Goal: Use online tool/utility: Utilize a website feature to perform a specific function

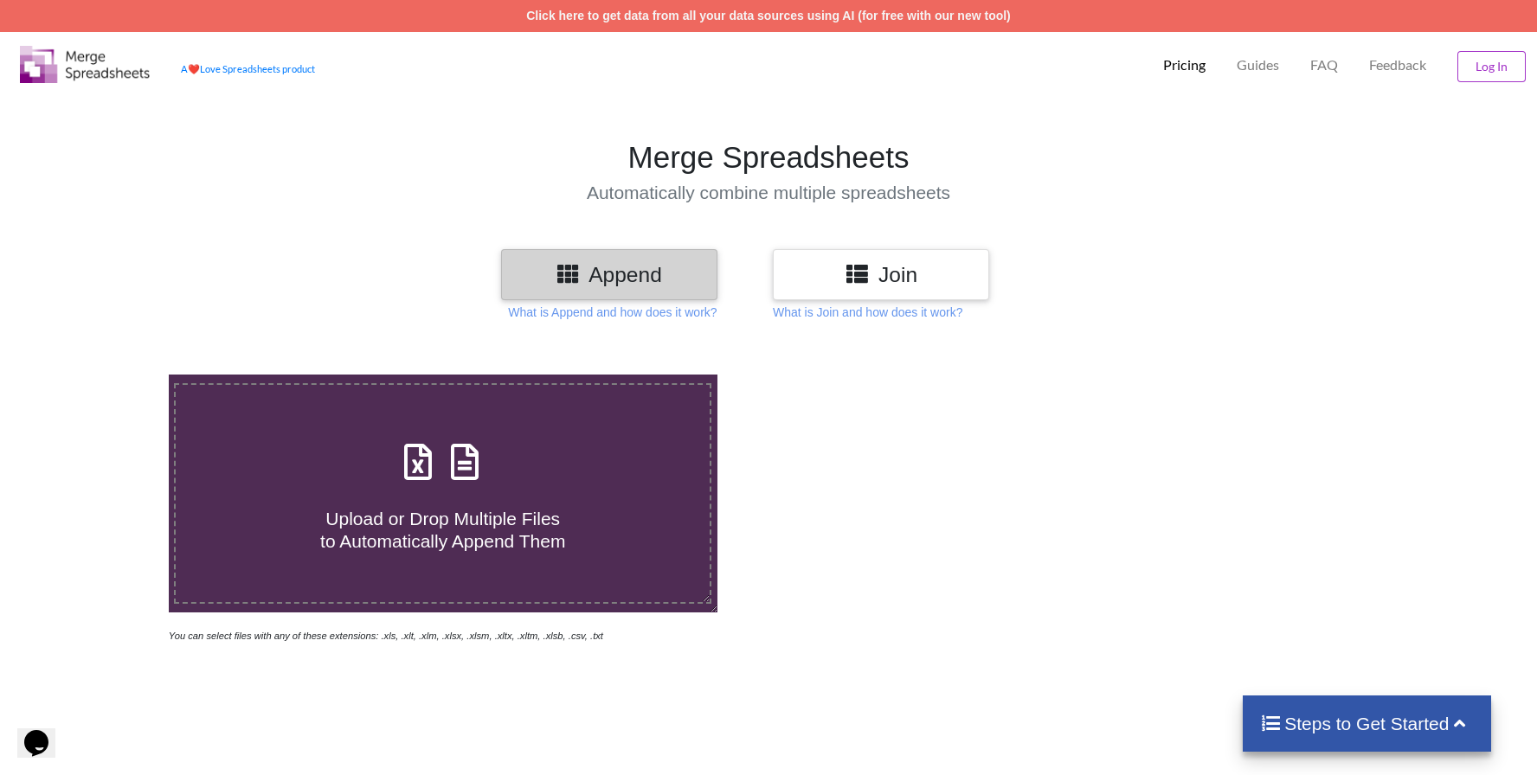
click at [691, 280] on h3 "Append" at bounding box center [609, 274] width 190 height 25
click at [590, 261] on div "Append" at bounding box center [609, 274] width 216 height 51
click at [926, 284] on h3 "Join" at bounding box center [881, 274] width 190 height 25
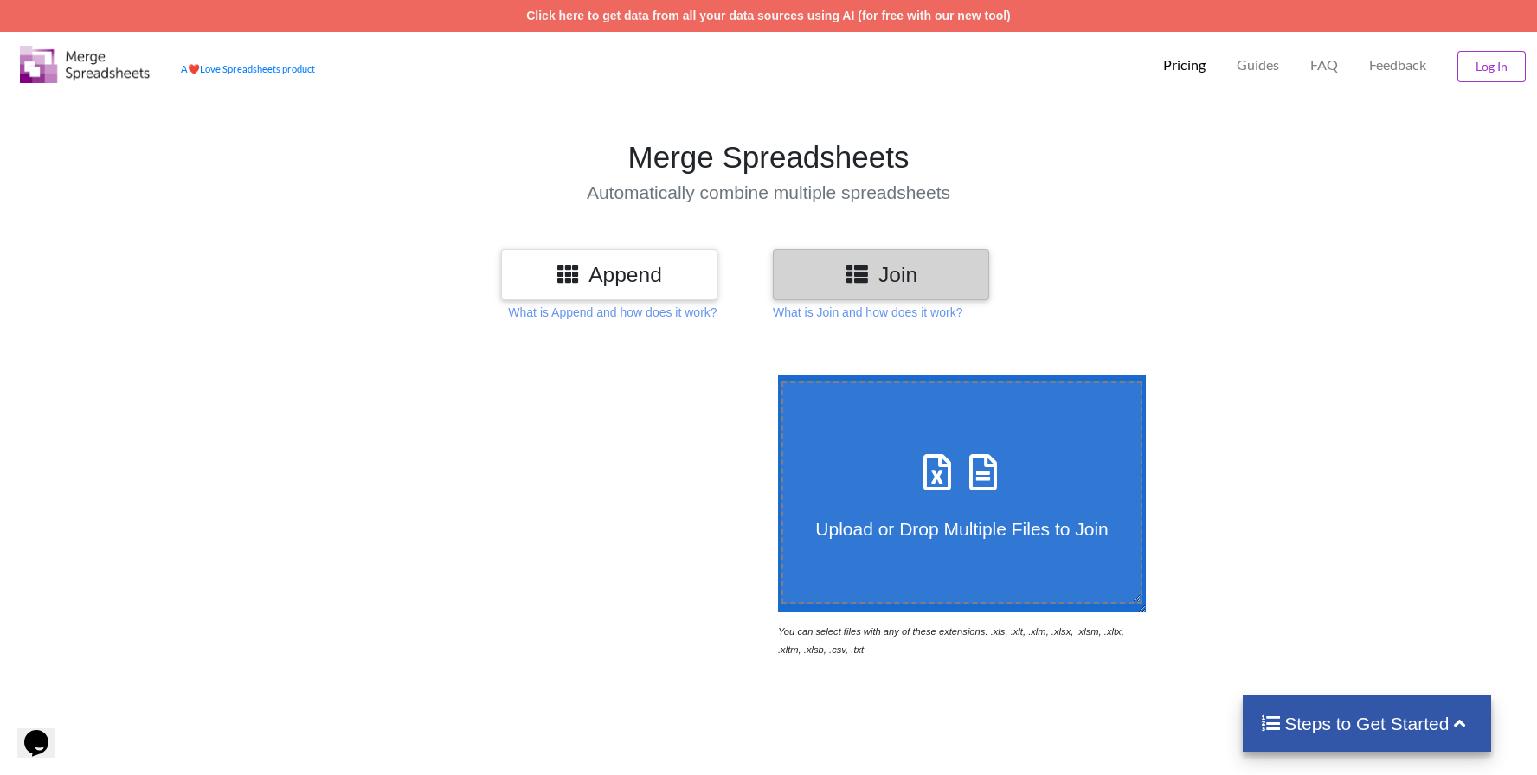
click at [981, 530] on span "Upload or Drop Multiple Files to Join" at bounding box center [961, 529] width 293 height 20
click at [774, 375] on input "Upload or Drop Multiple Files to Join" at bounding box center [774, 375] width 0 height 0
type input "C:\fakepath\001-2025_Account statements.xlsx"
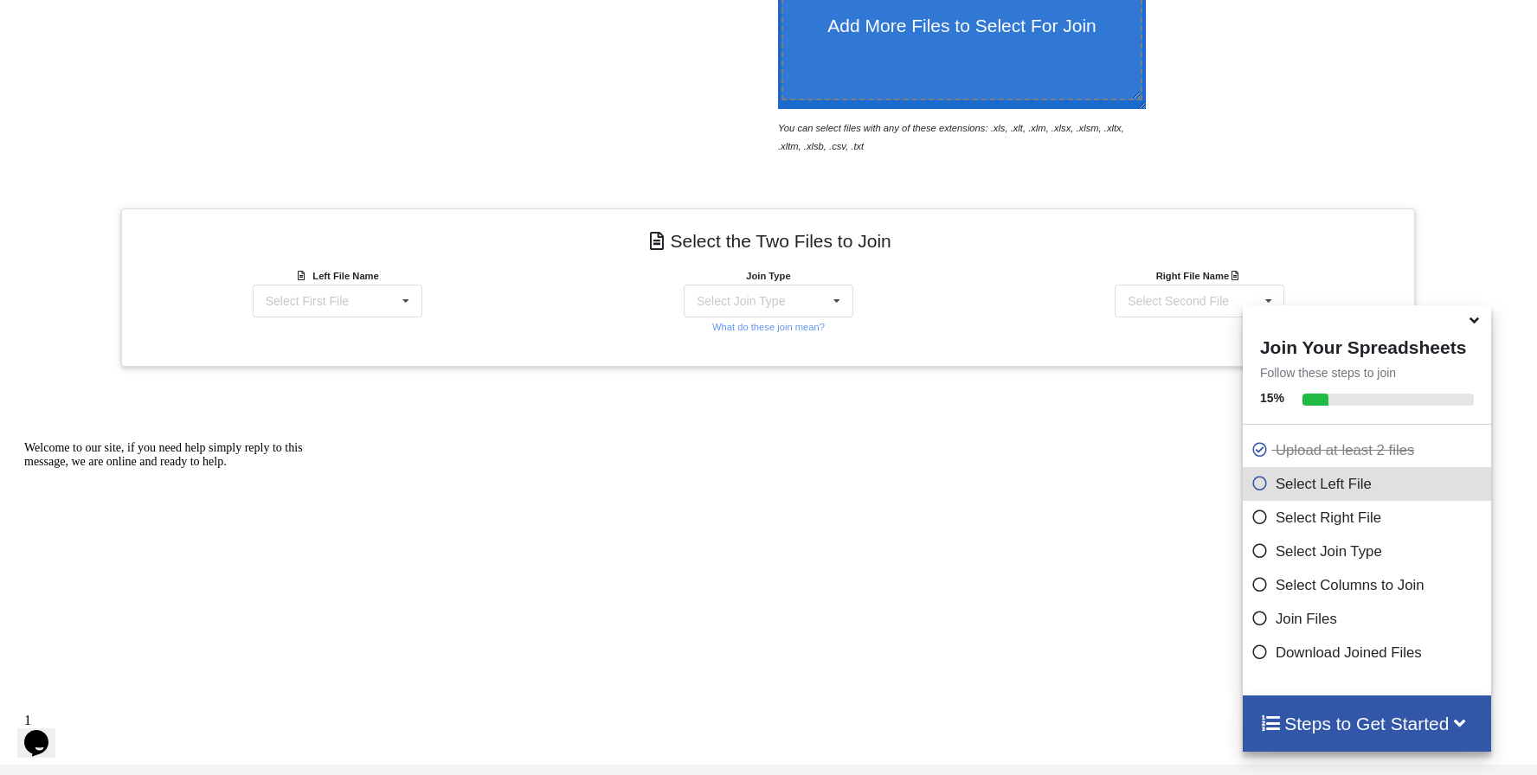
scroll to position [558, 0]
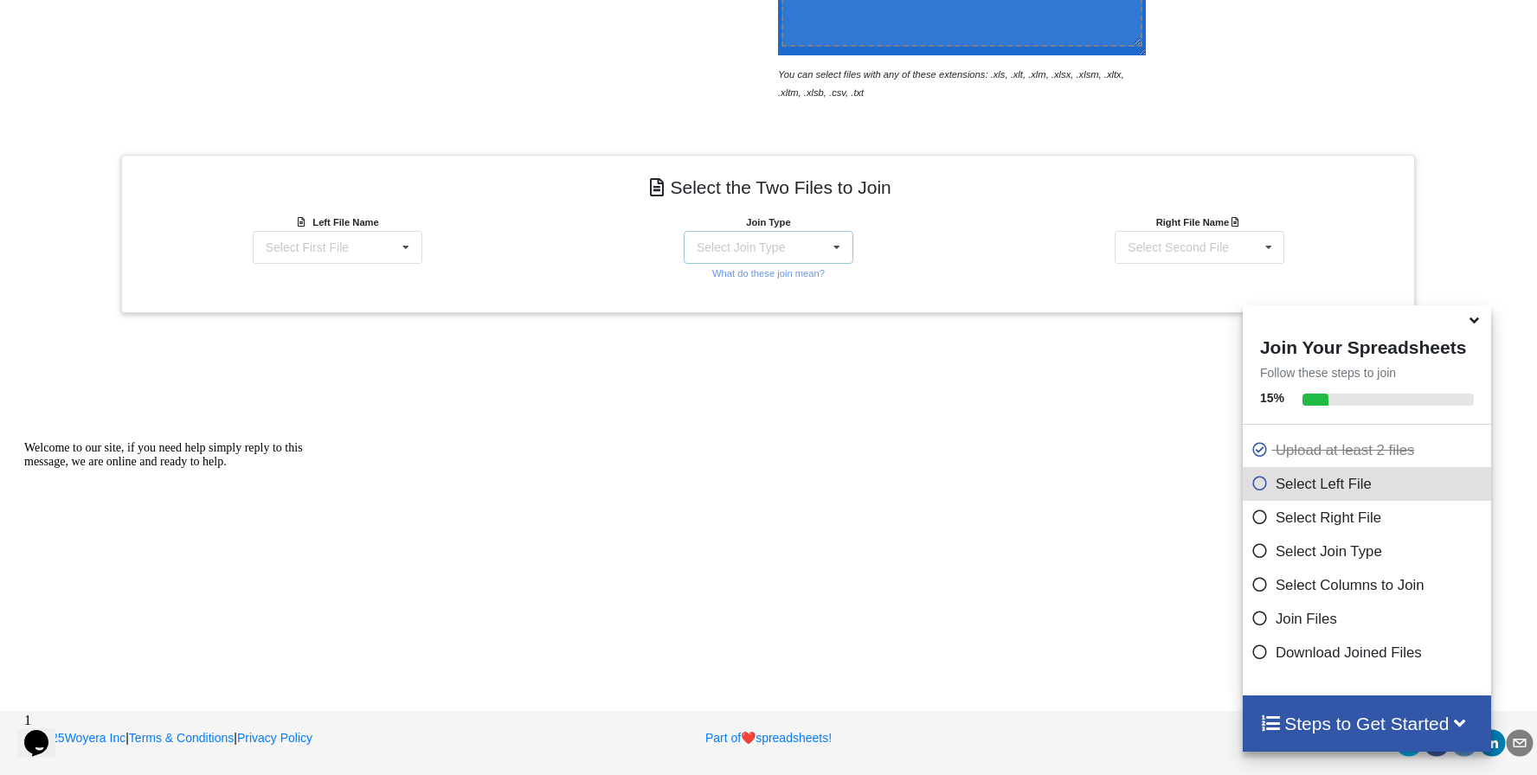
click at [839, 246] on icon at bounding box center [837, 248] width 26 height 32
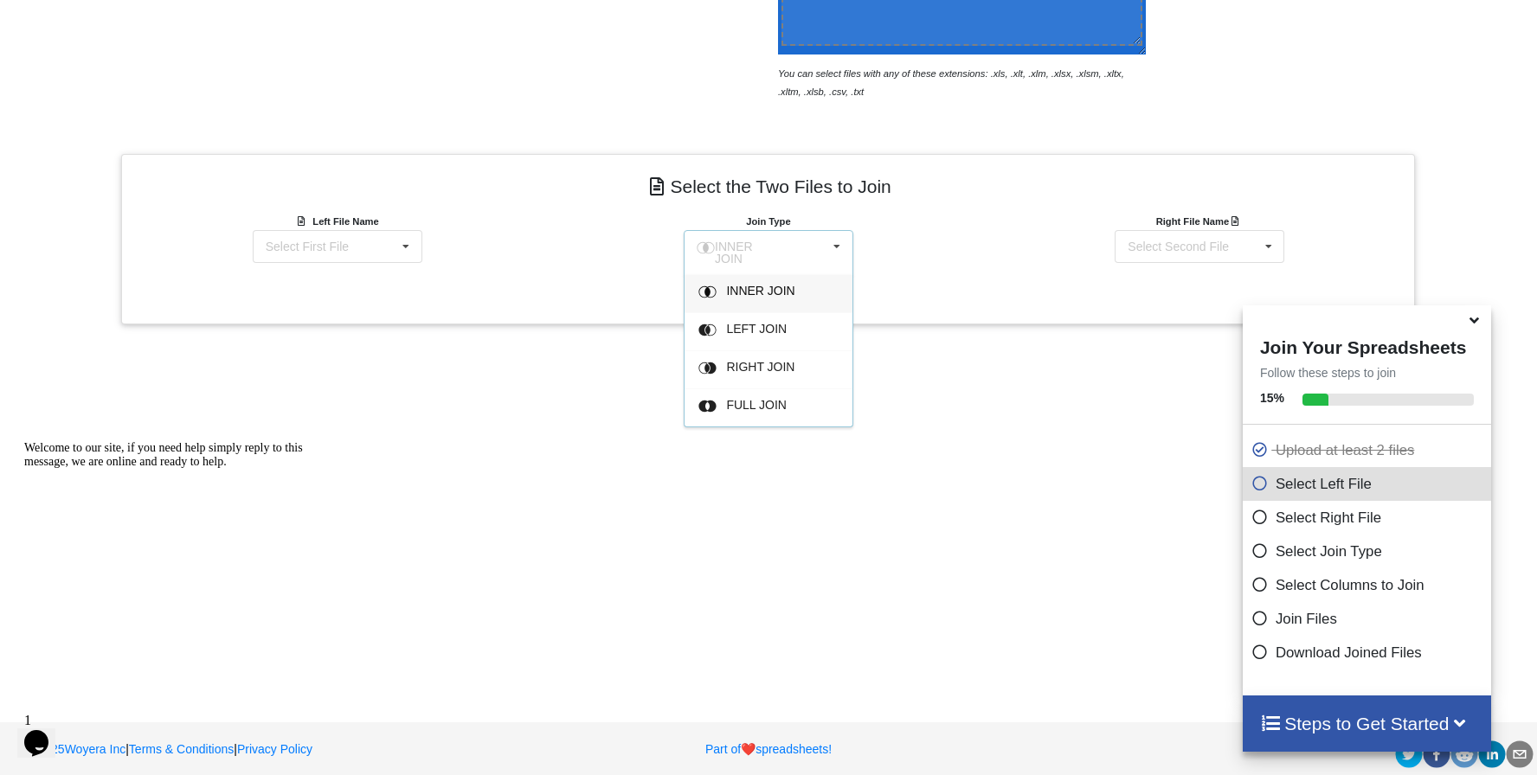
click at [839, 246] on icon at bounding box center [837, 247] width 26 height 32
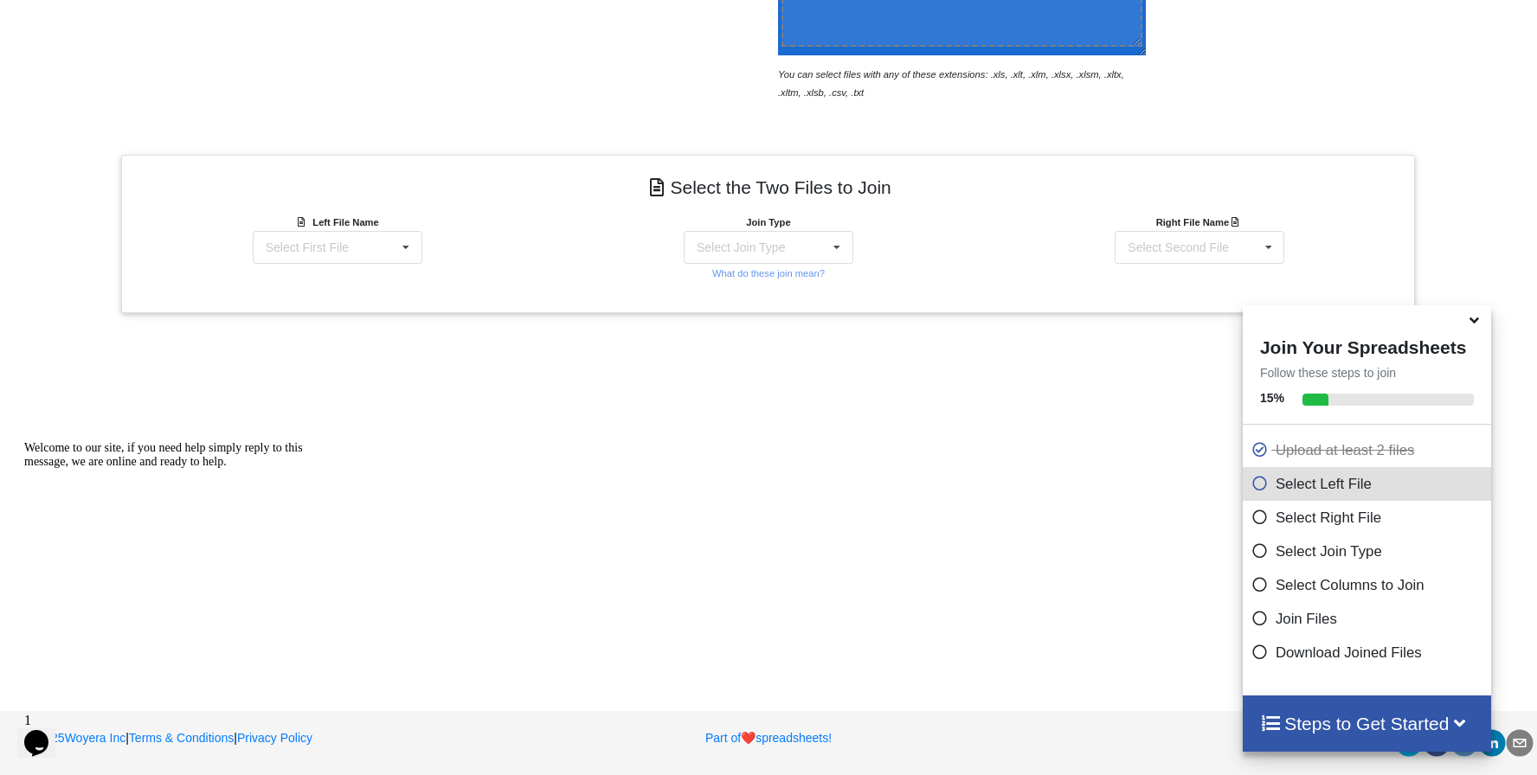
click at [1251, 486] on icon at bounding box center [1259, 480] width 17 height 15
click at [1251, 484] on icon at bounding box center [1259, 480] width 17 height 15
click at [1251, 513] on icon at bounding box center [1259, 514] width 17 height 15
click at [1398, 714] on h4 "Steps to Get Started" at bounding box center [1367, 724] width 214 height 22
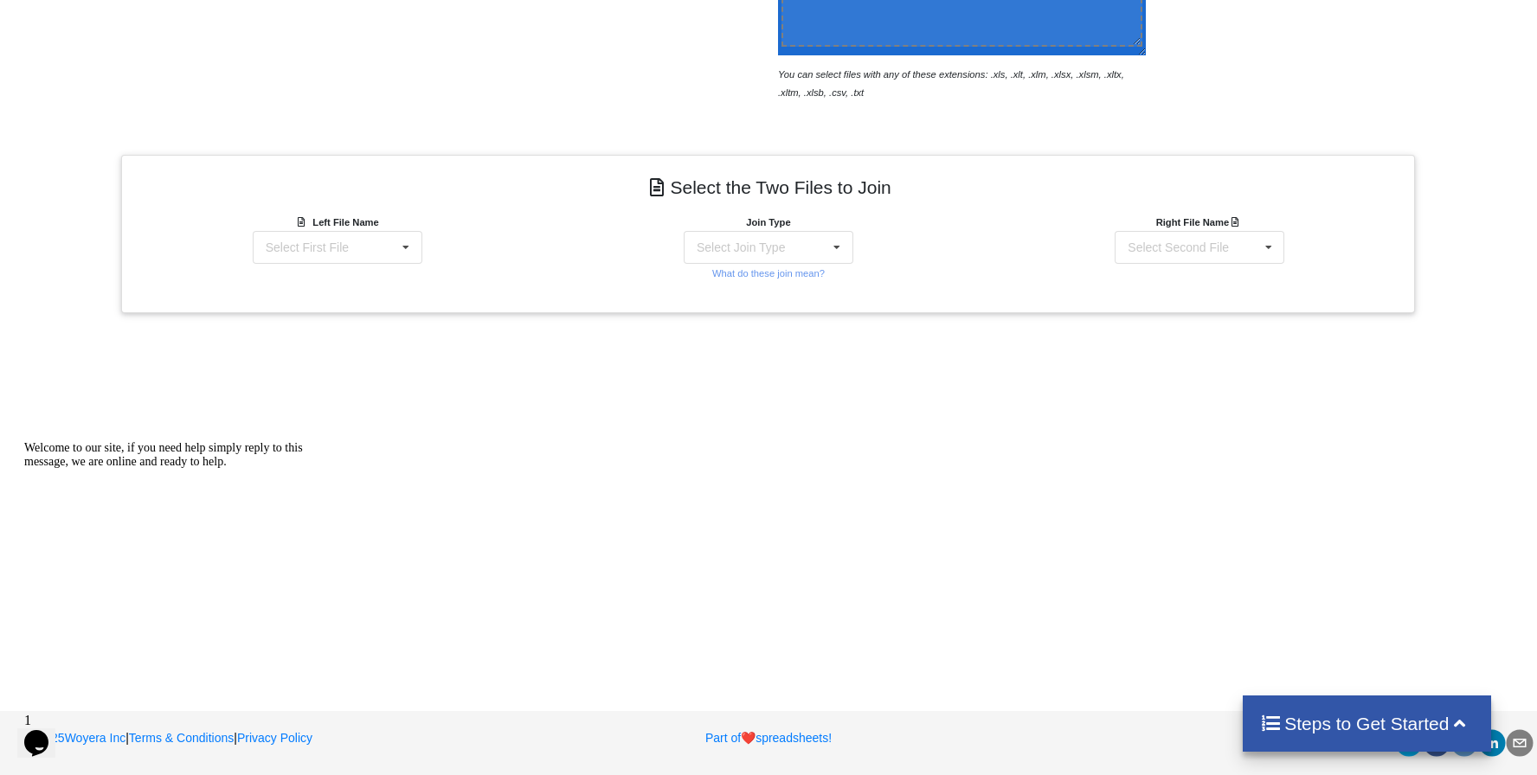
click at [1398, 714] on h4 "Steps to Get Started" at bounding box center [1367, 724] width 214 height 22
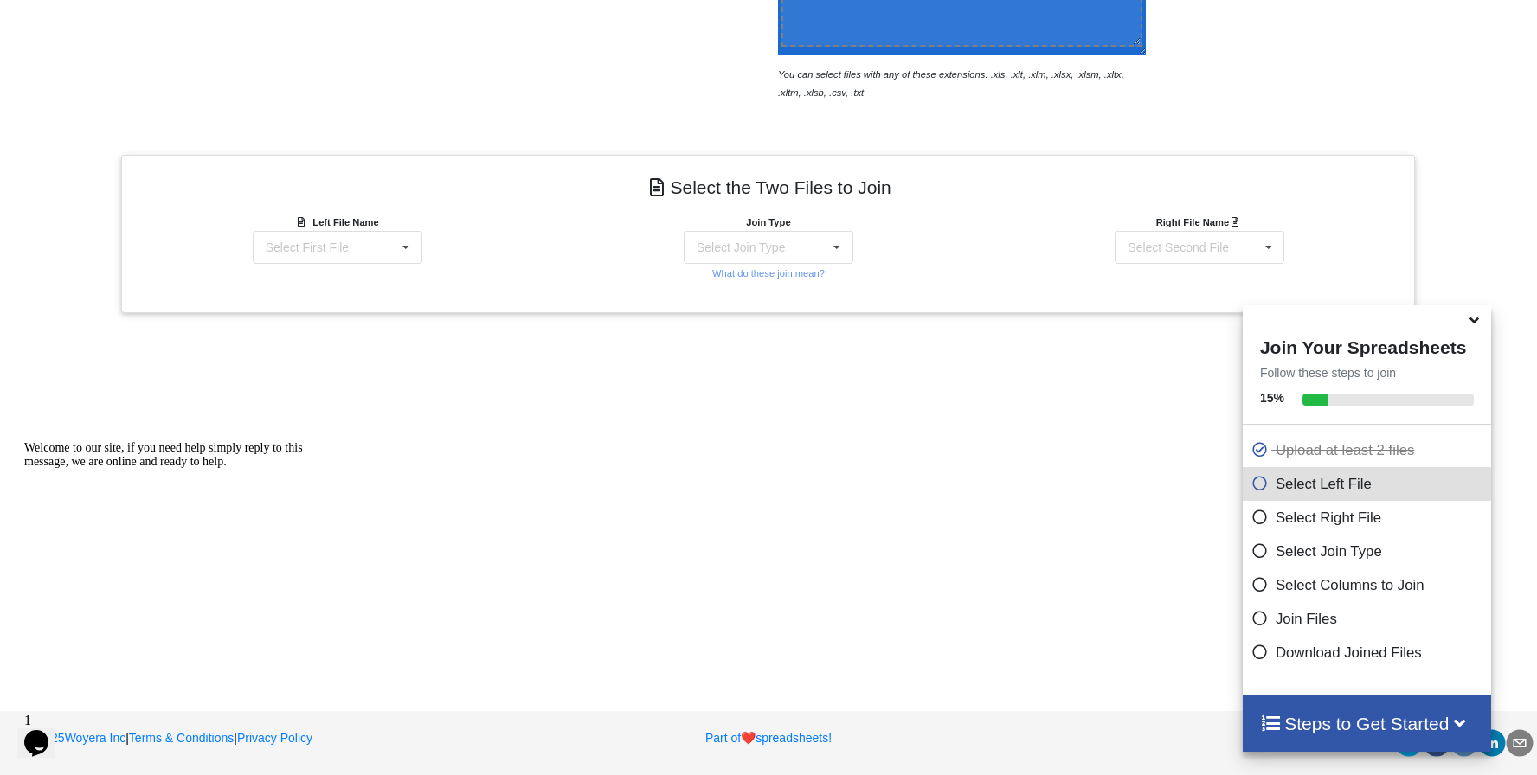
scroll to position [0, 0]
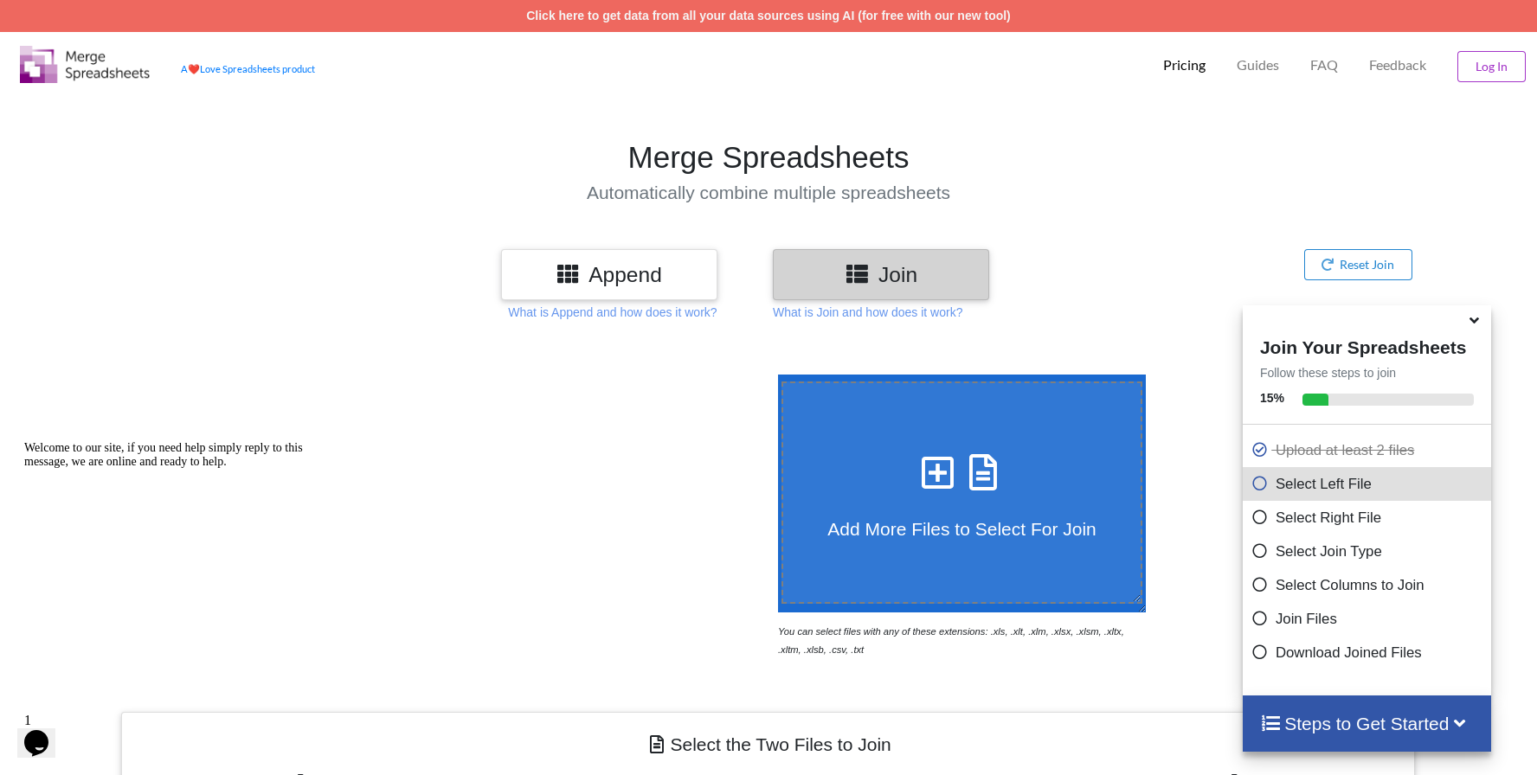
click at [618, 281] on h3 "Append" at bounding box center [609, 274] width 190 height 25
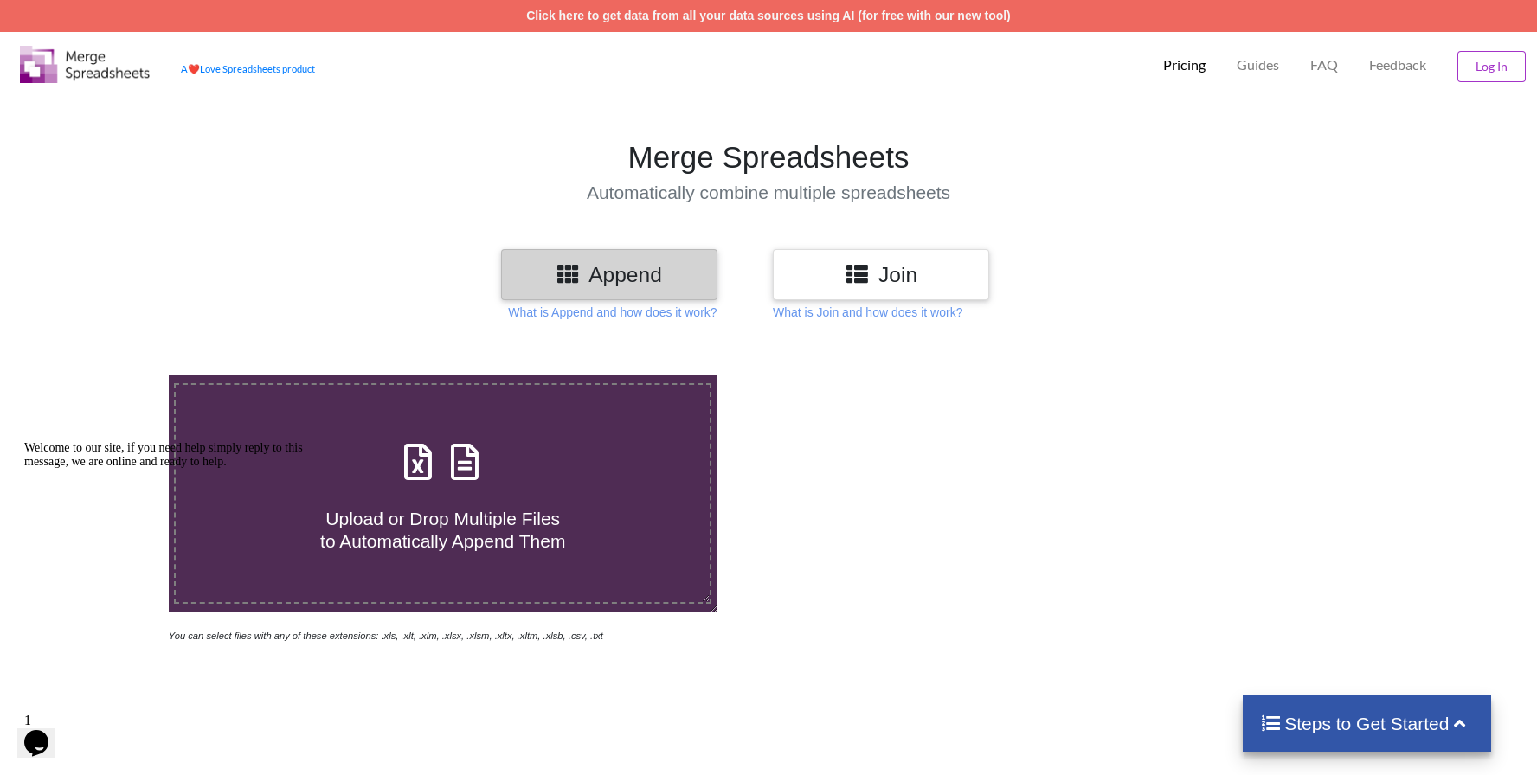
click at [587, 491] on h4 "Upload or Drop Multiple Files to Automatically Append Them" at bounding box center [443, 519] width 534 height 66
click at [108, 375] on input "Upload or Drop Multiple Files to Automatically Append Them" at bounding box center [108, 375] width 0 height 0
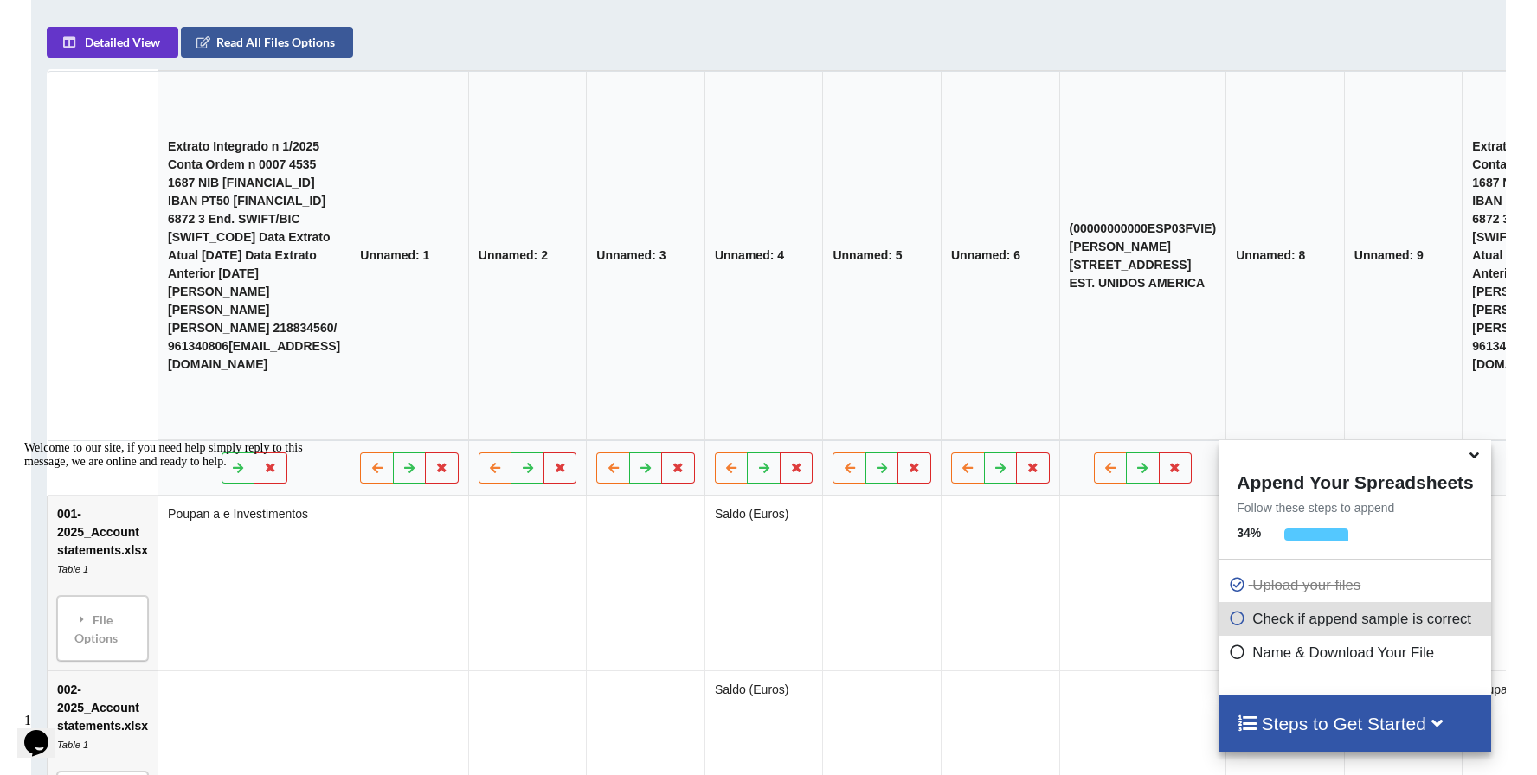
scroll to position [869, 0]
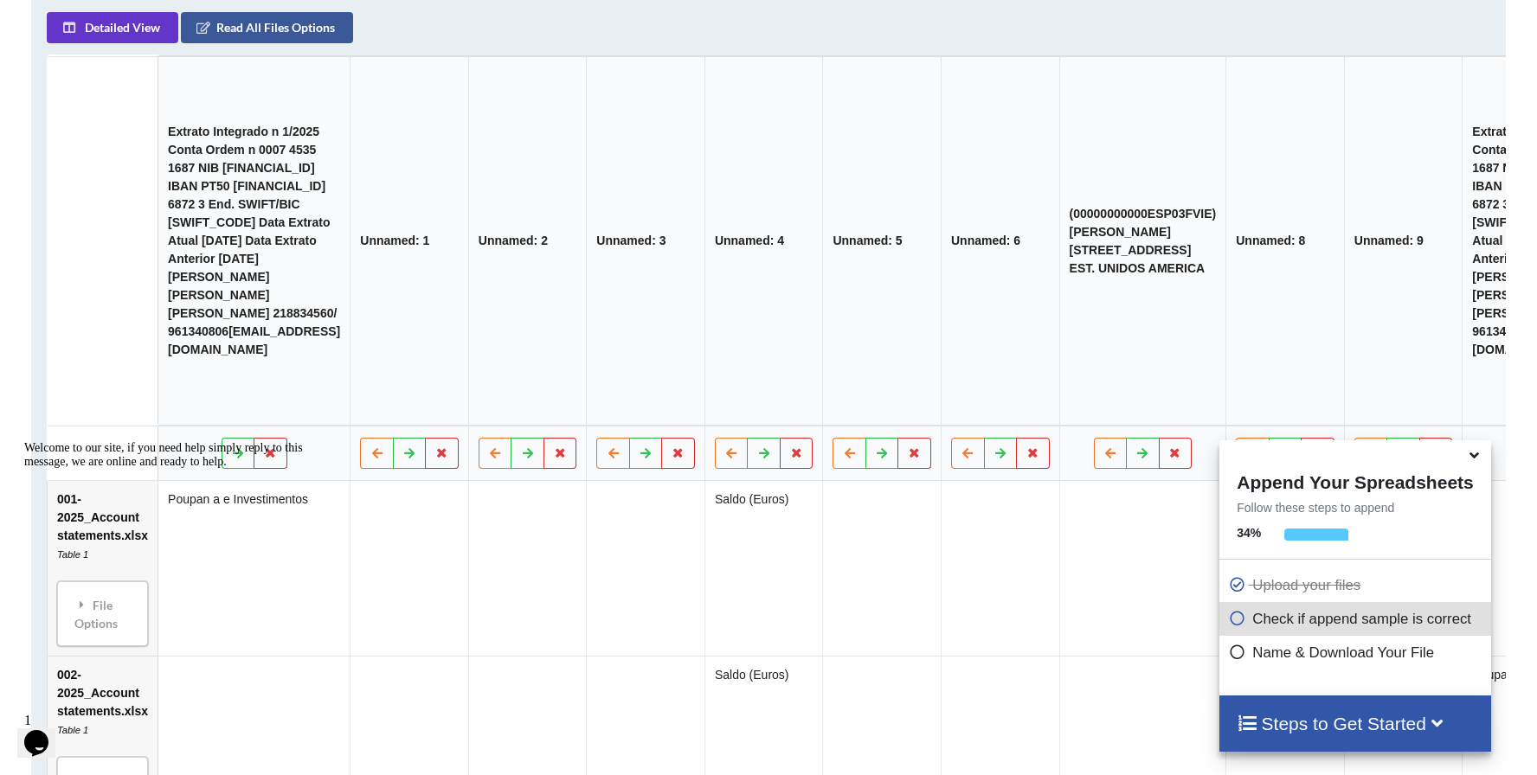
click at [1235, 651] on icon at bounding box center [1236, 649] width 17 height 15
click at [1235, 655] on icon at bounding box center [1236, 649] width 17 height 15
click at [1232, 652] on icon at bounding box center [1236, 649] width 17 height 15
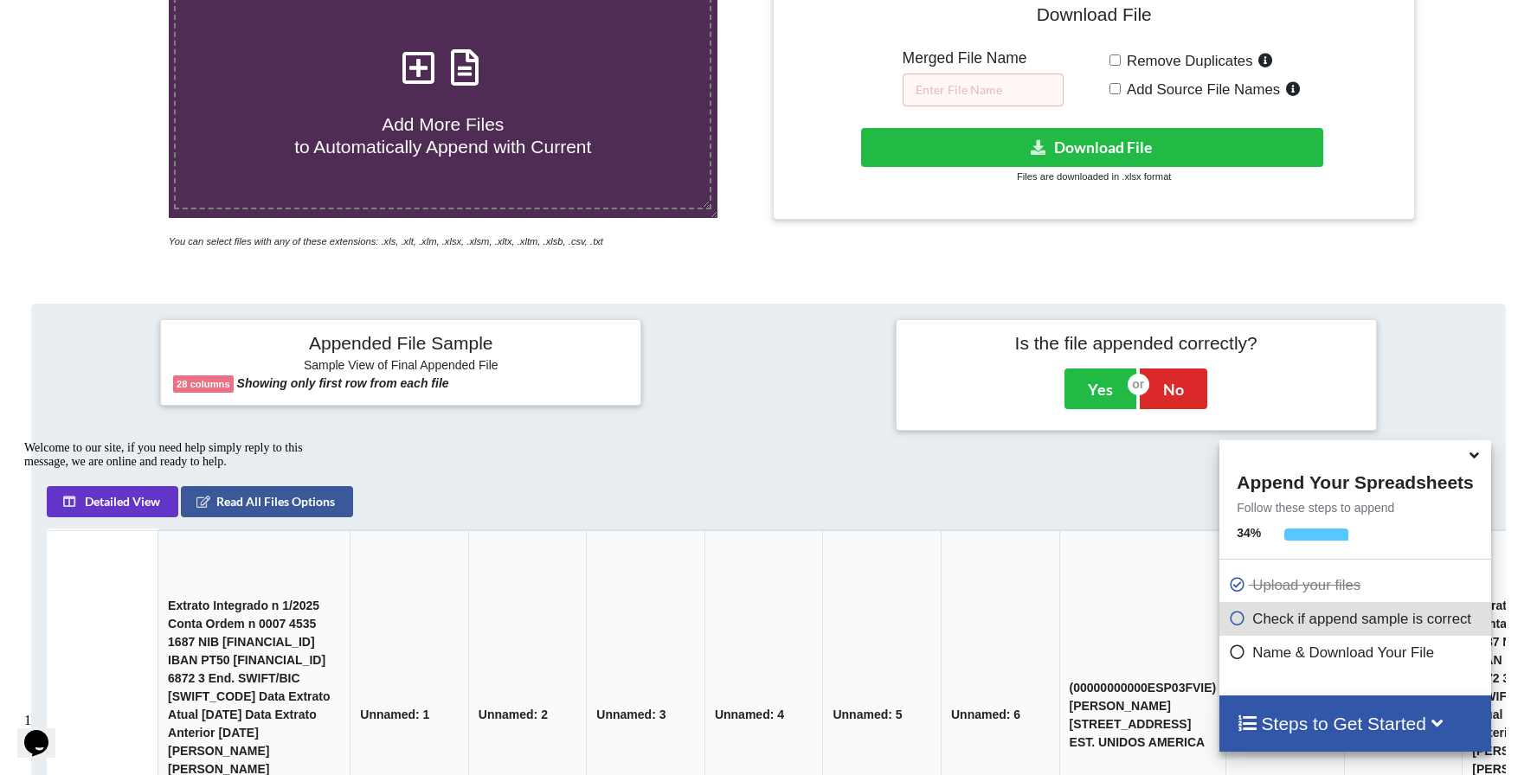
scroll to position [0, 0]
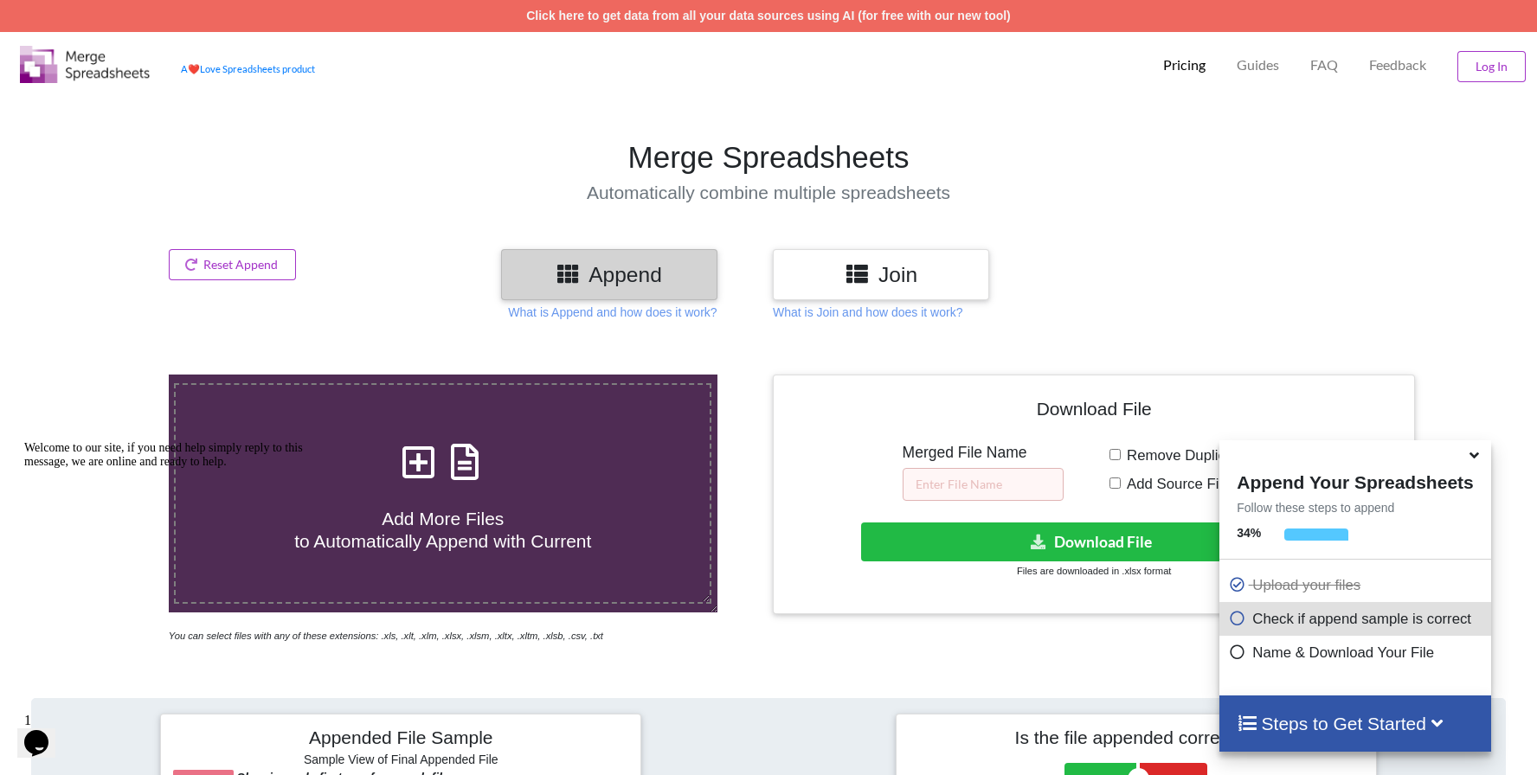
click at [1236, 620] on icon at bounding box center [1236, 615] width 17 height 15
click at [1235, 619] on icon at bounding box center [1236, 615] width 17 height 15
click at [1237, 618] on icon at bounding box center [1236, 615] width 17 height 15
click at [1391, 618] on p "Check if append sample is correct" at bounding box center [1357, 619] width 258 height 22
click at [1439, 617] on p "Check if append sample is correct" at bounding box center [1357, 619] width 258 height 22
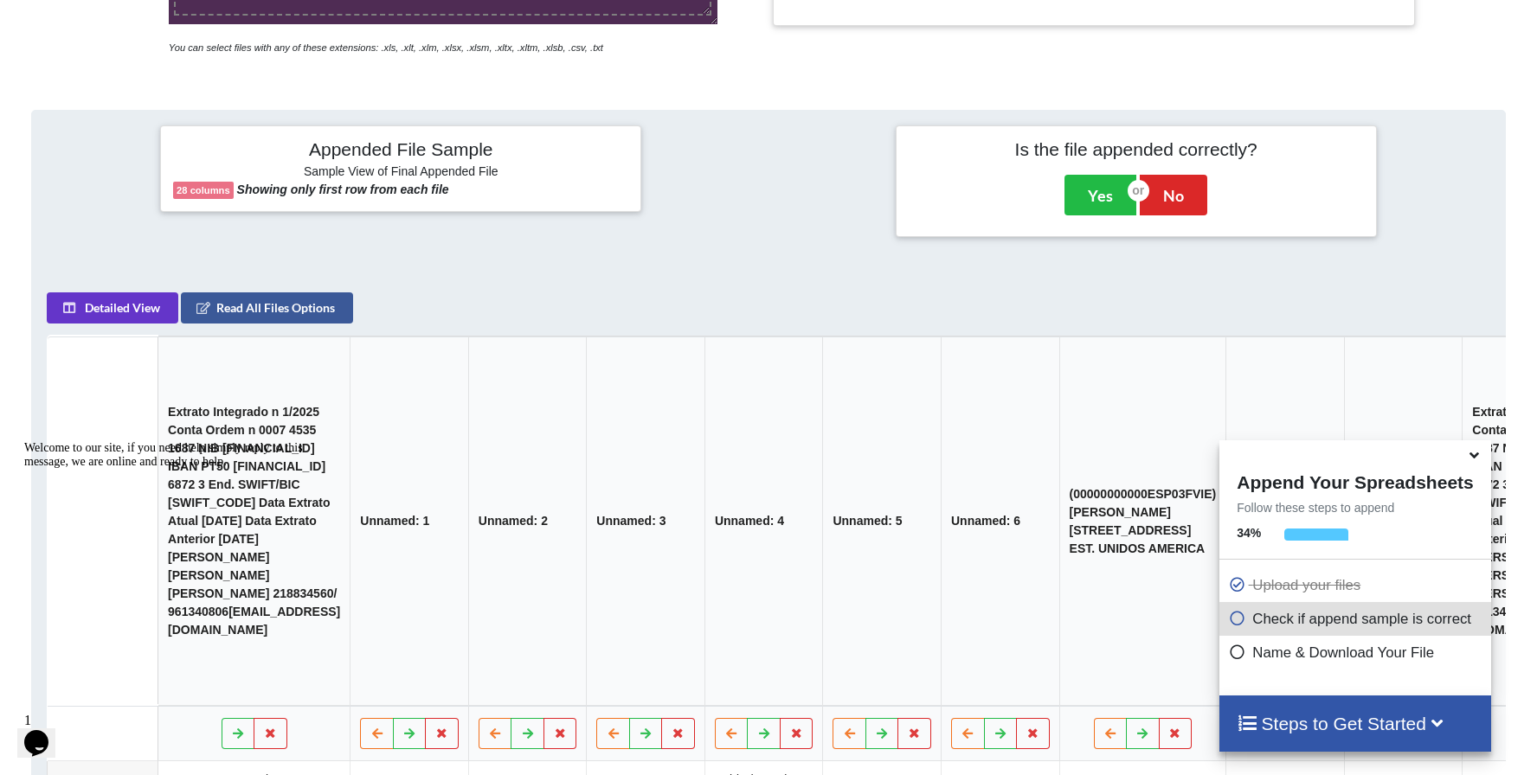
scroll to position [606, 0]
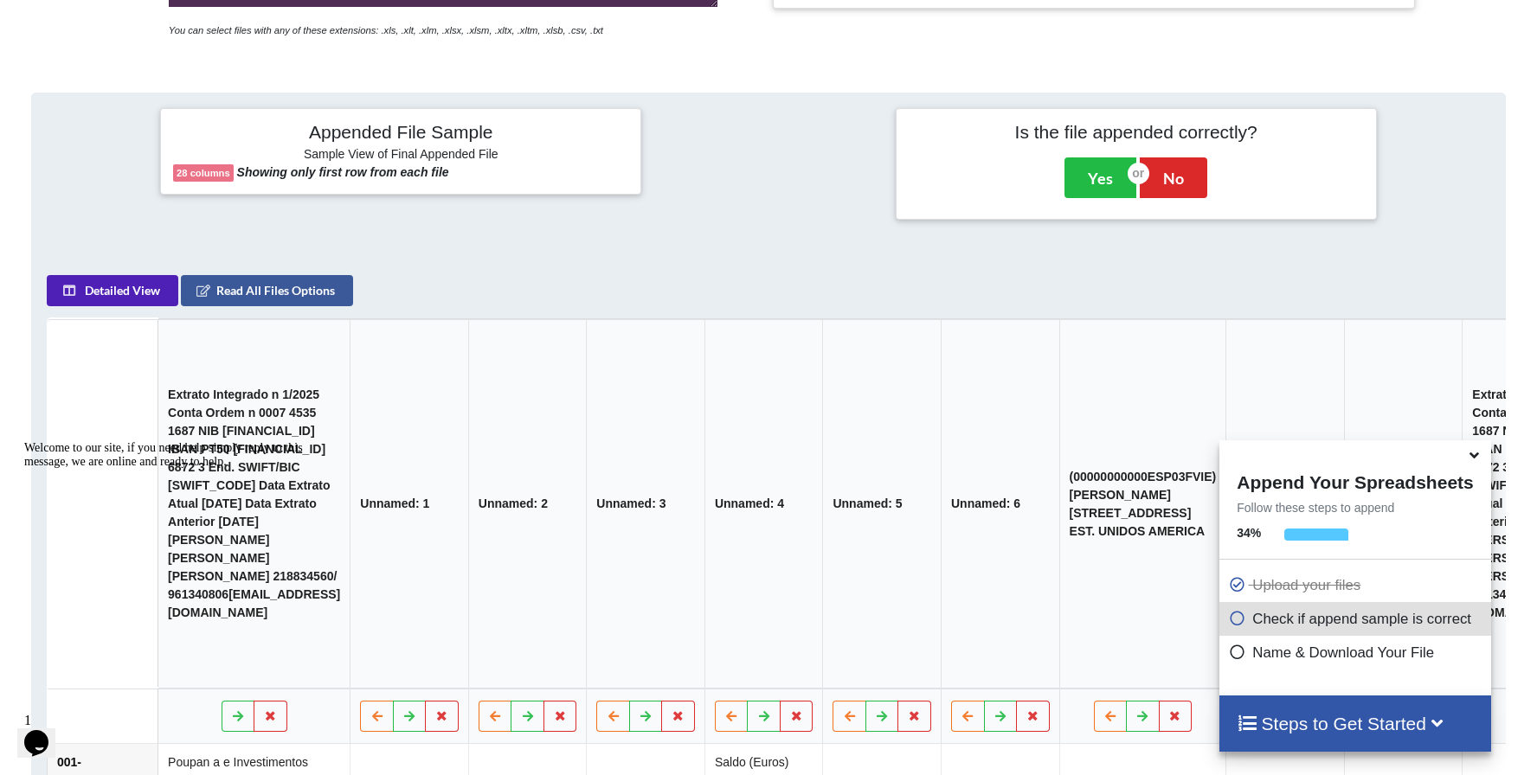
click at [116, 305] on button "Detailed View" at bounding box center [113, 290] width 132 height 31
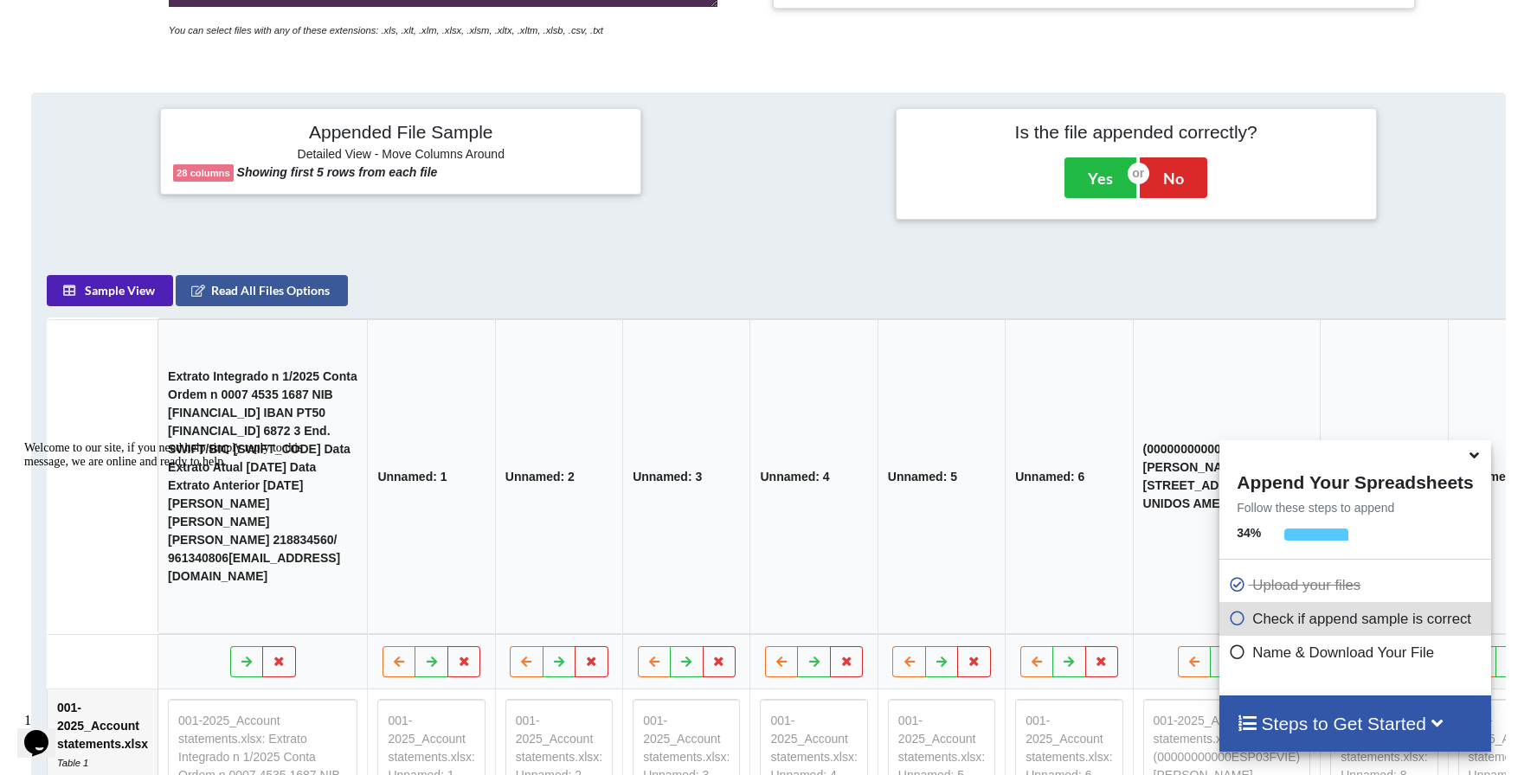
click at [133, 304] on button "Sample View" at bounding box center [110, 290] width 126 height 31
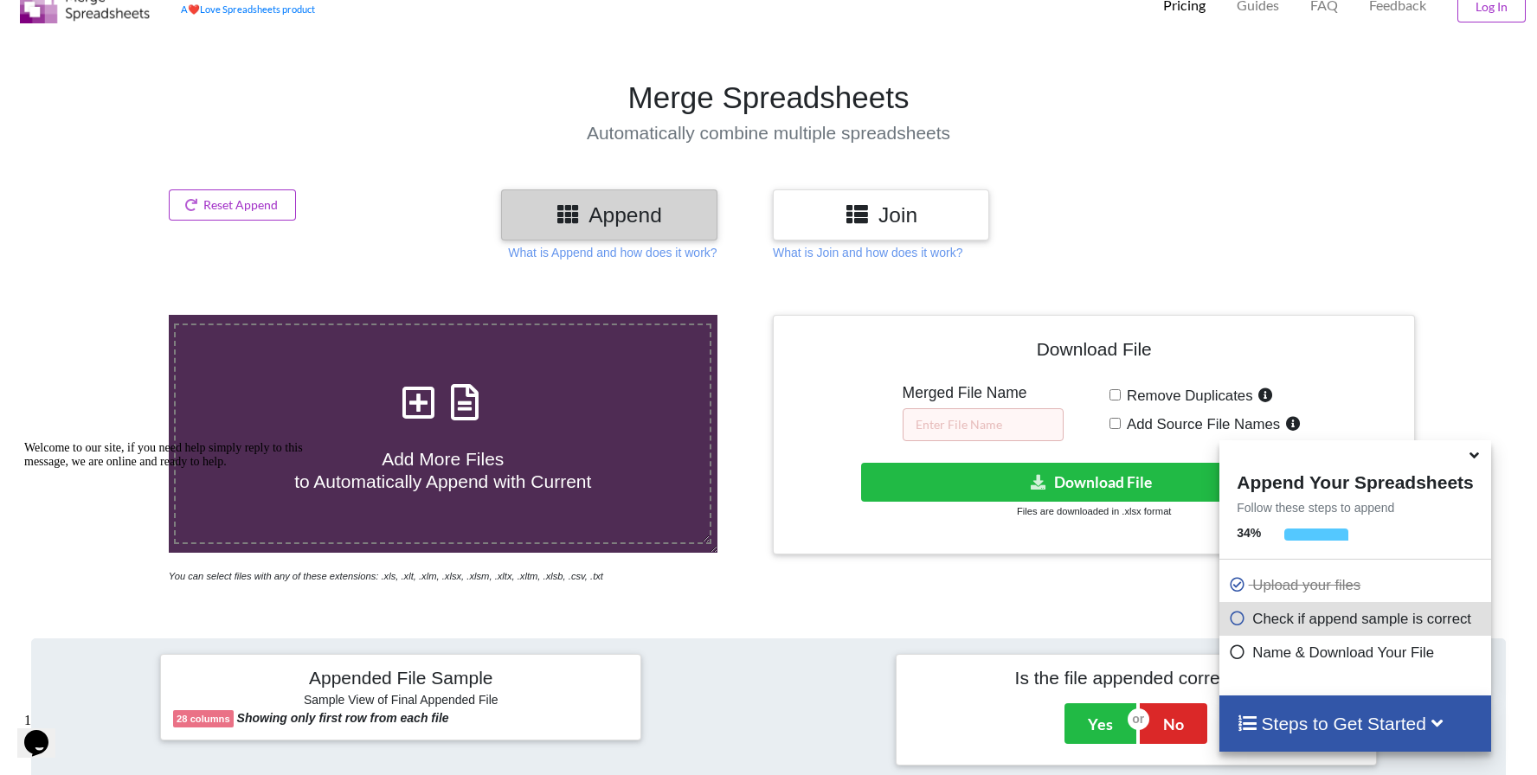
scroll to position [0, 0]
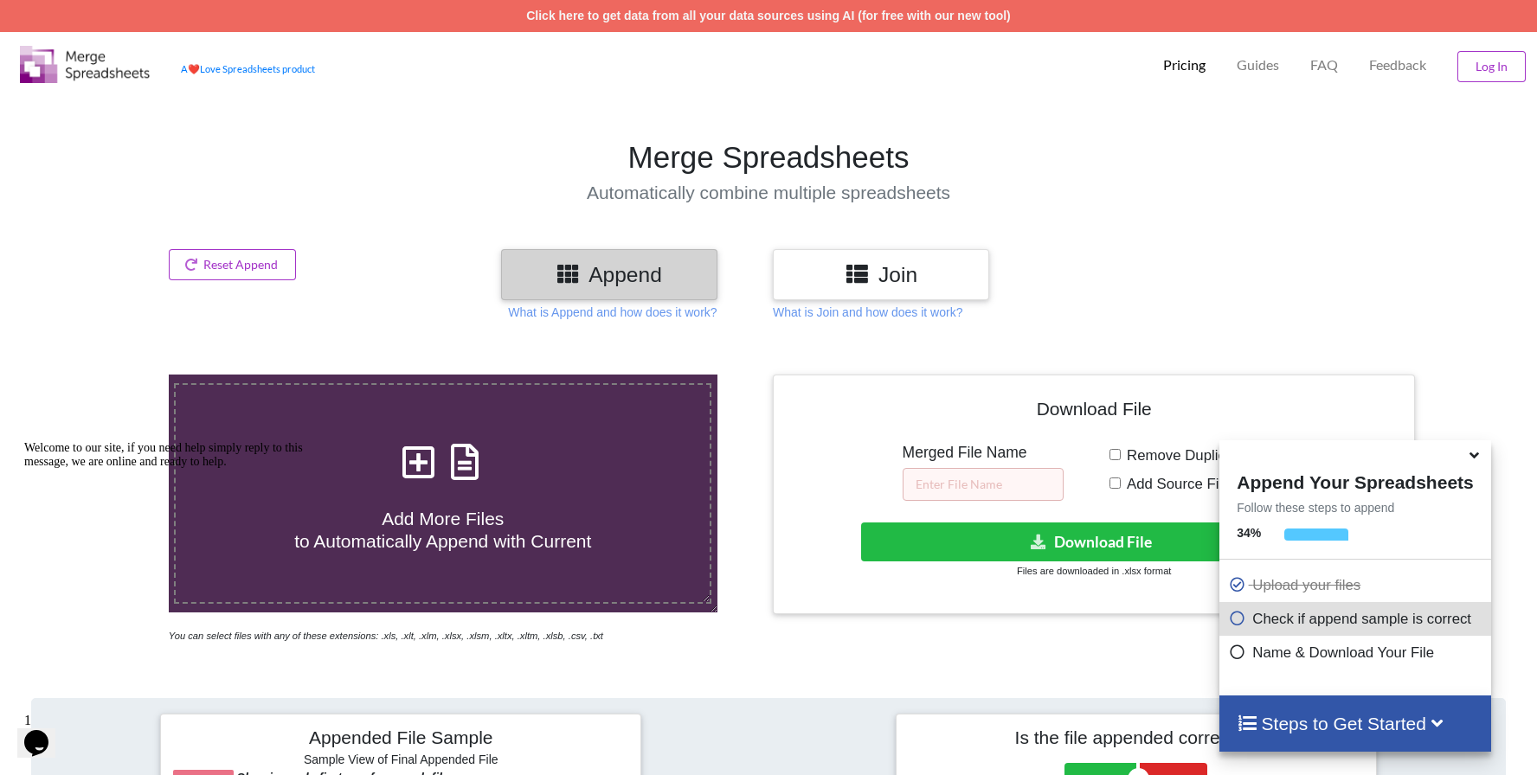
click at [1238, 621] on icon at bounding box center [1236, 615] width 17 height 15
click at [1238, 617] on icon at bounding box center [1236, 615] width 17 height 15
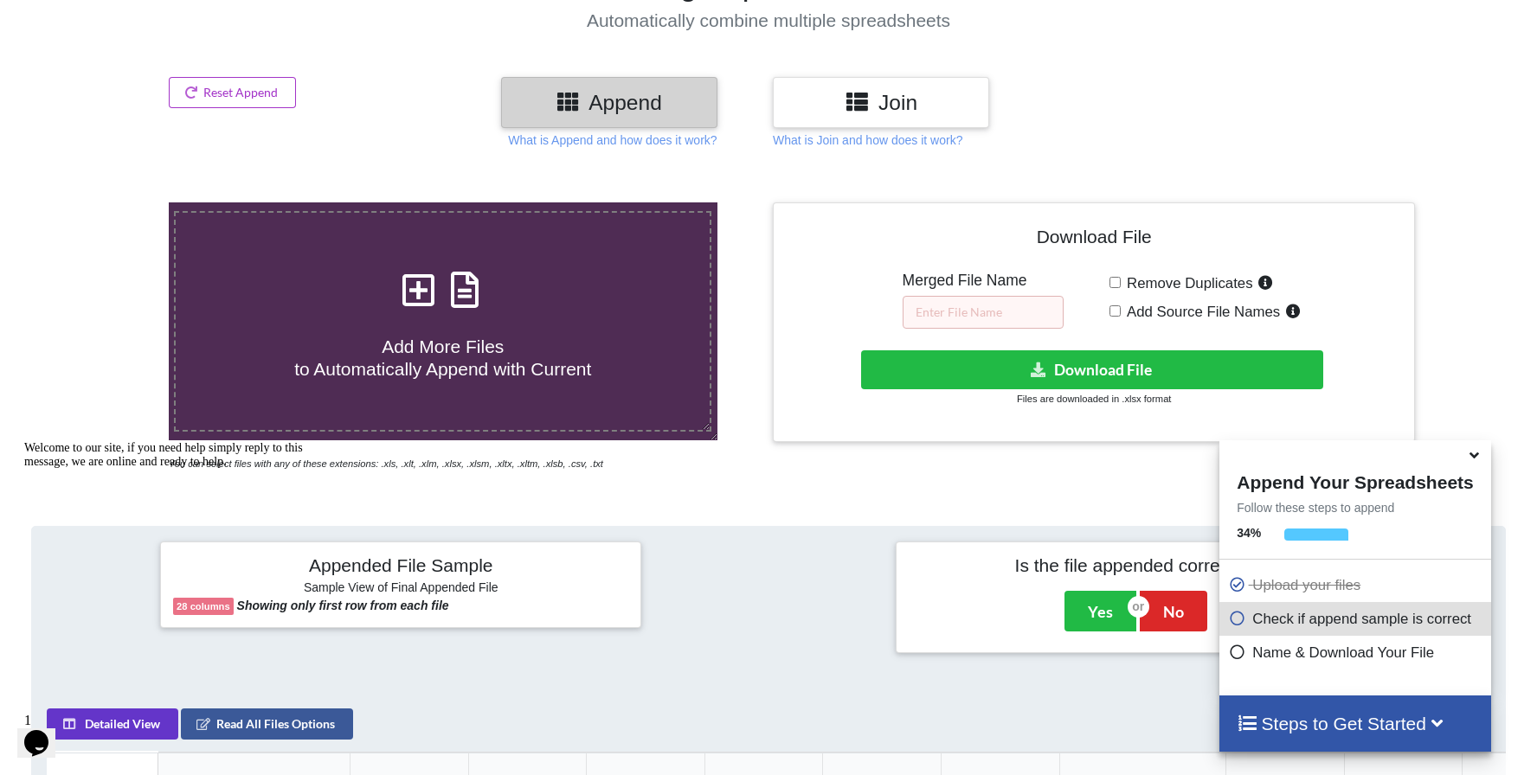
scroll to position [177, 0]
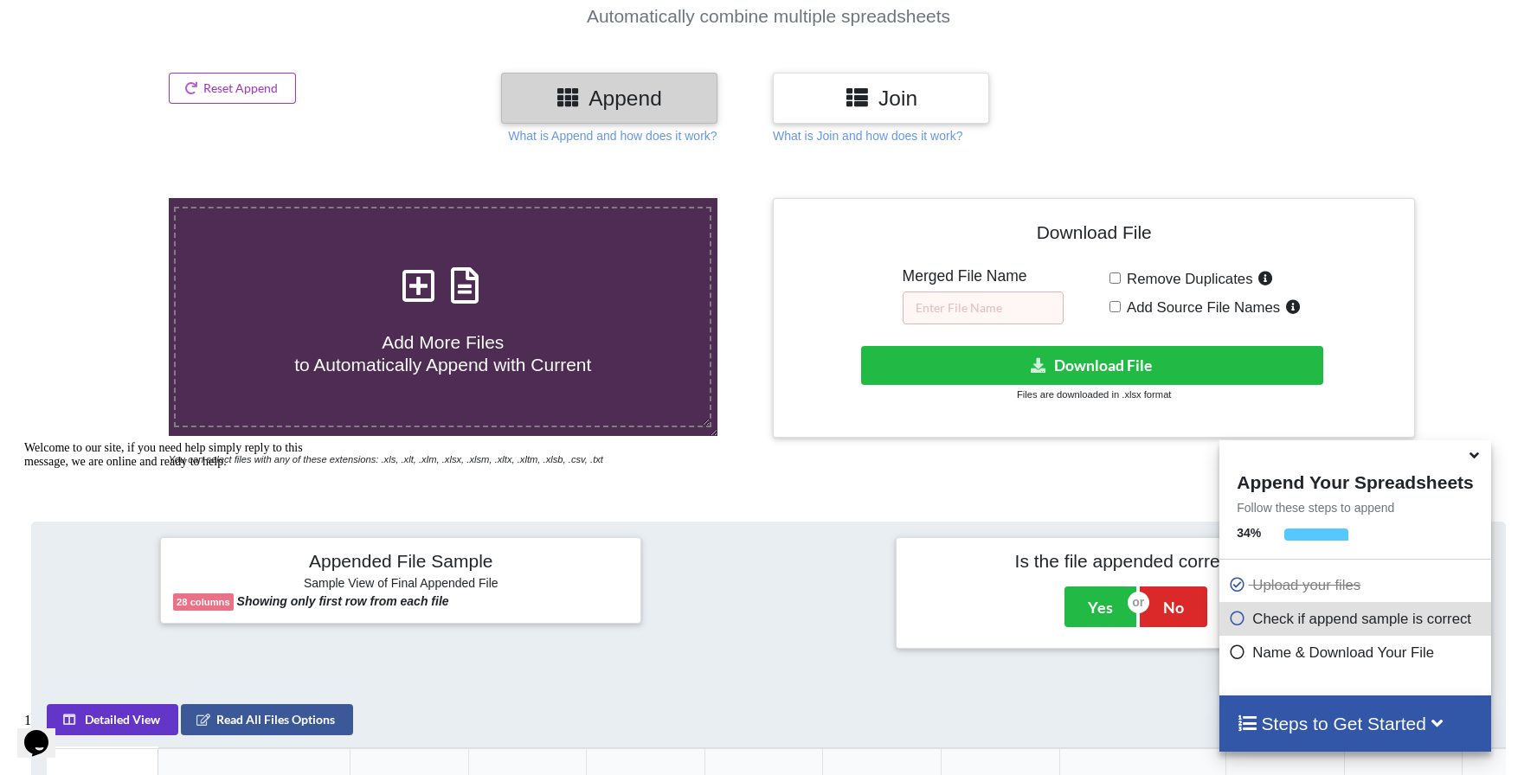
click at [430, 295] on icon at bounding box center [418, 277] width 43 height 36
click at [108, 198] on input "Add More Files to Automatically Append with Current" at bounding box center [108, 198] width 0 height 0
type input "C:\fakepath\002-2025_Account statements.xlsx"
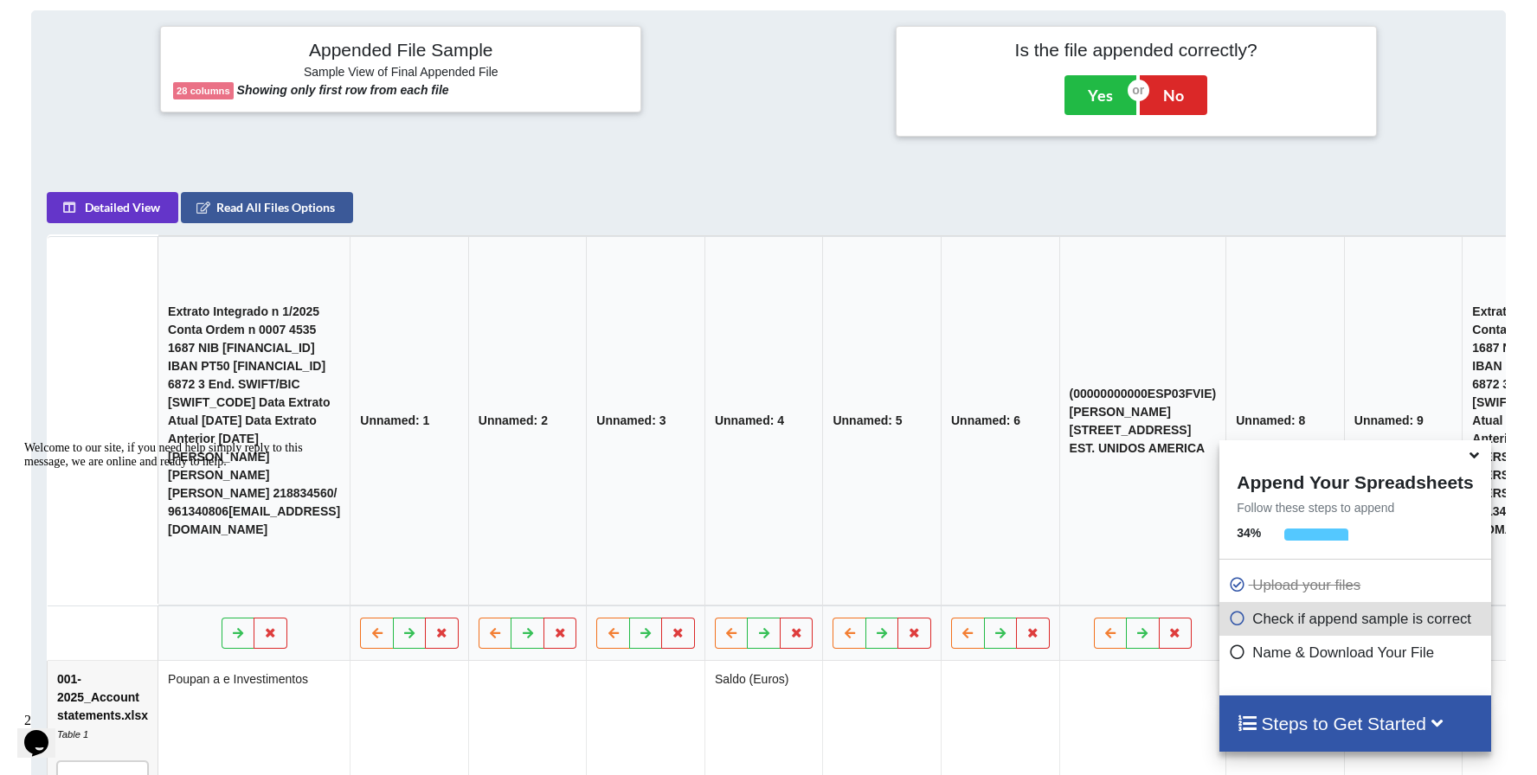
scroll to position [810, 0]
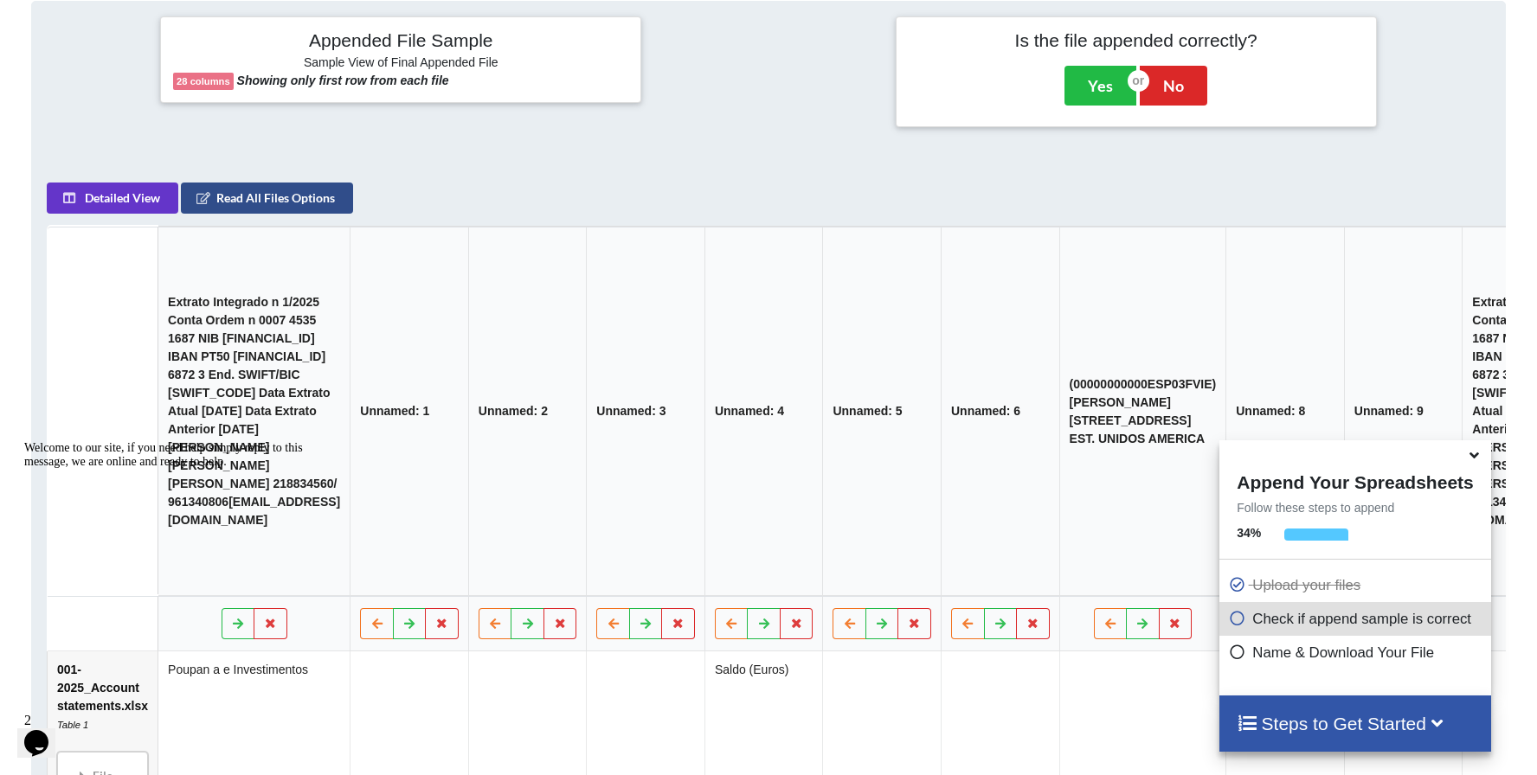
click at [277, 204] on button "Read All Files Options" at bounding box center [267, 198] width 172 height 31
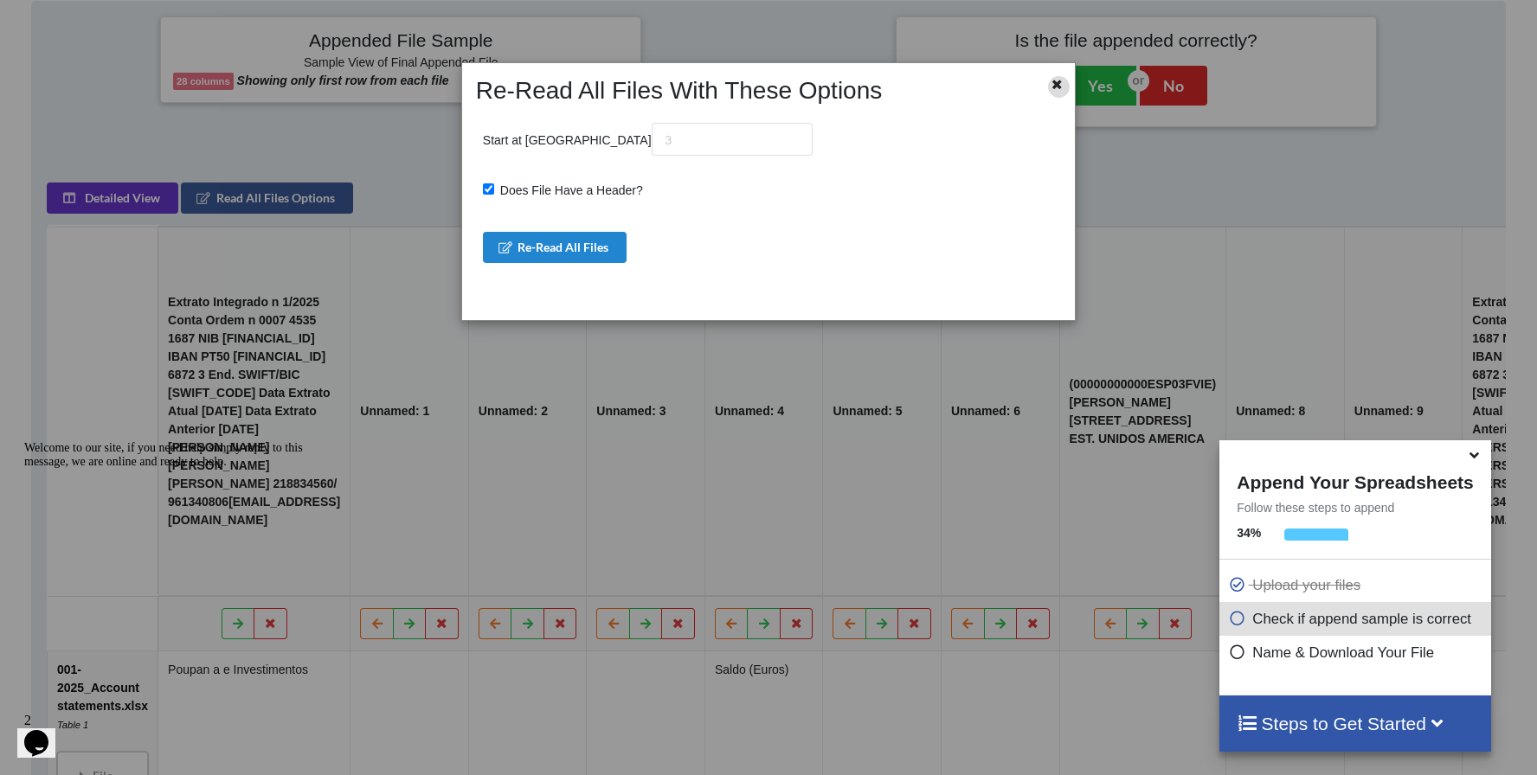
click at [1058, 87] on icon at bounding box center [1058, 82] width 15 height 12
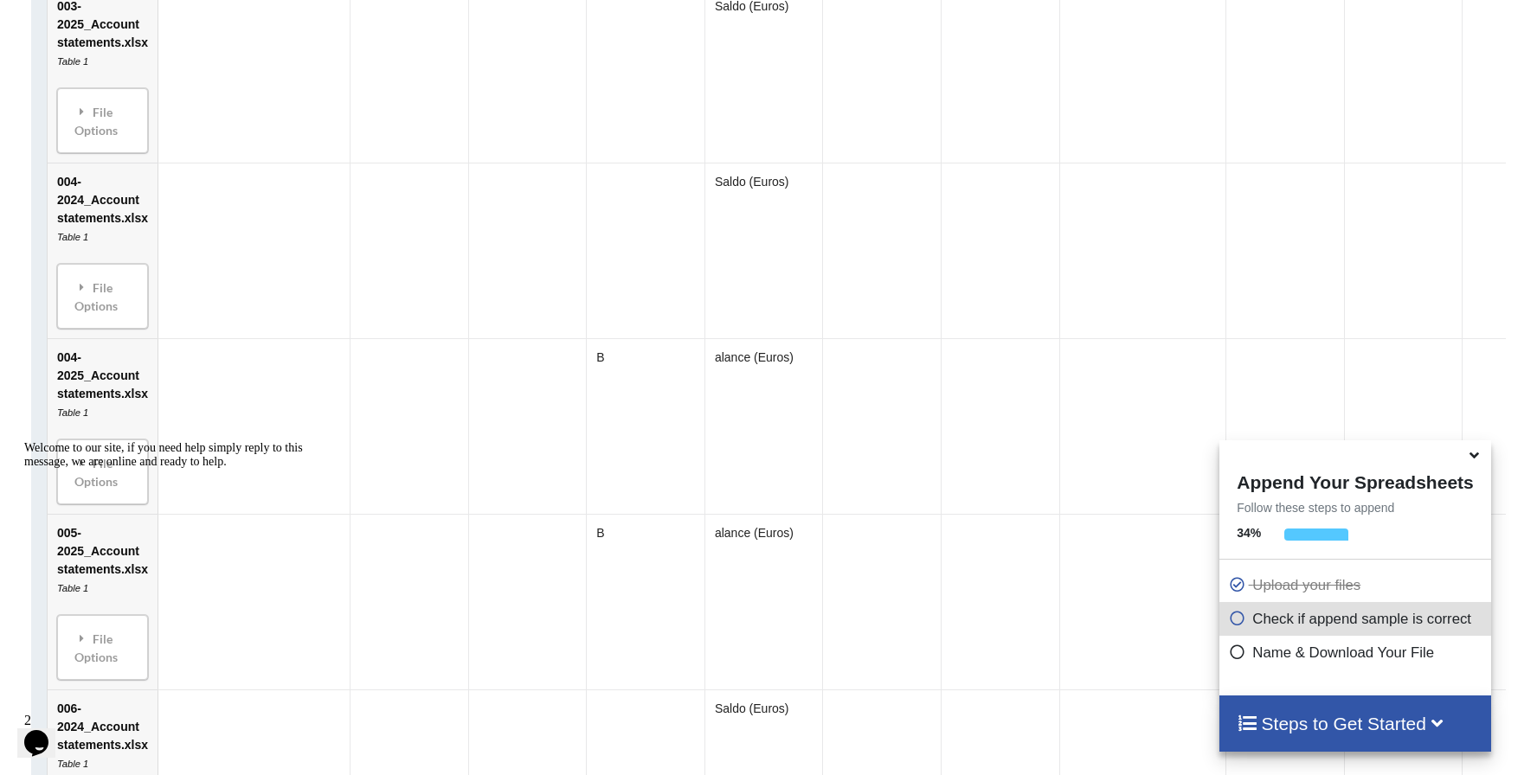
scroll to position [4131, 0]
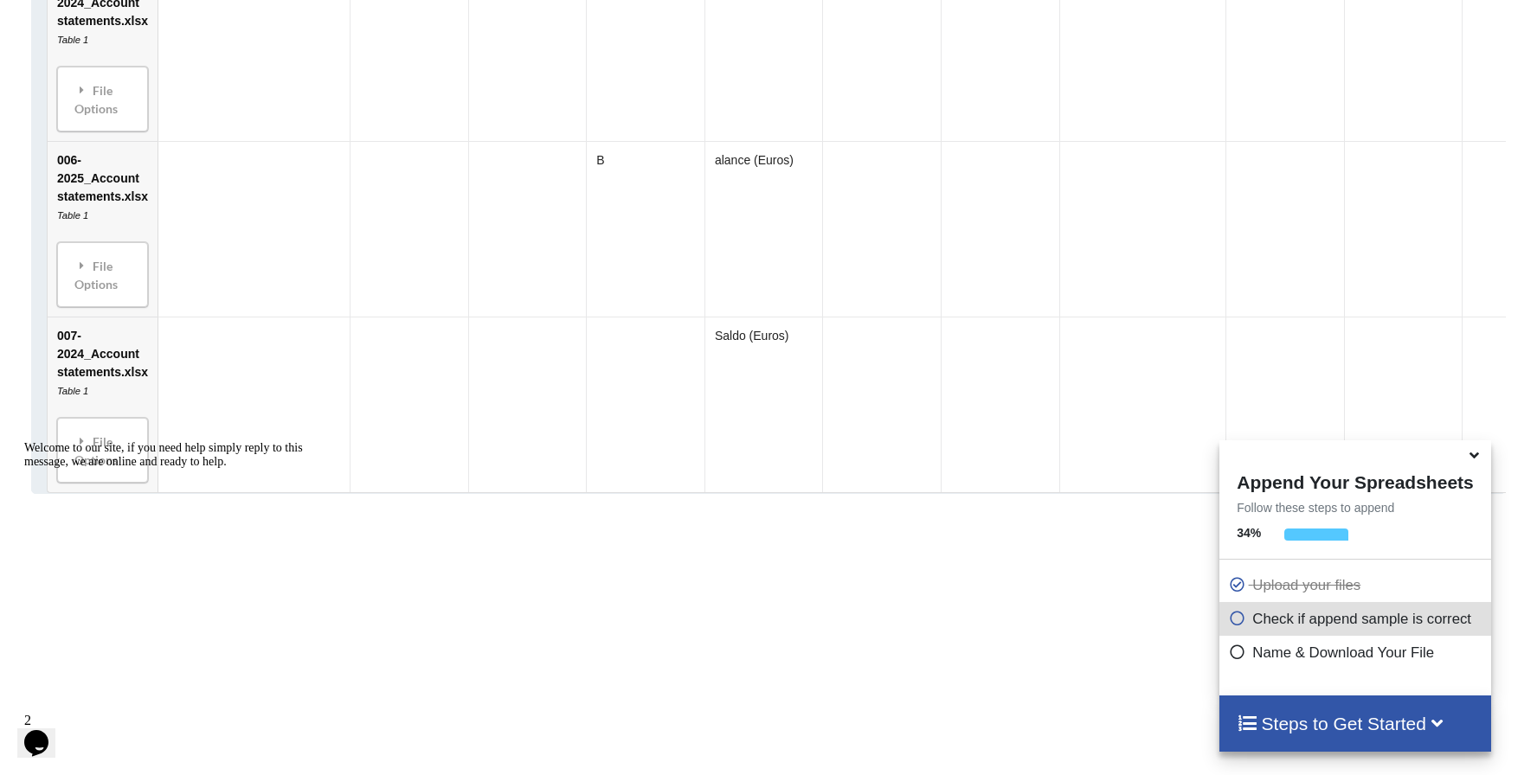
click at [1237, 623] on icon at bounding box center [1236, 615] width 17 height 15
click at [1302, 711] on div "Steps to Get Started" at bounding box center [1354, 724] width 271 height 56
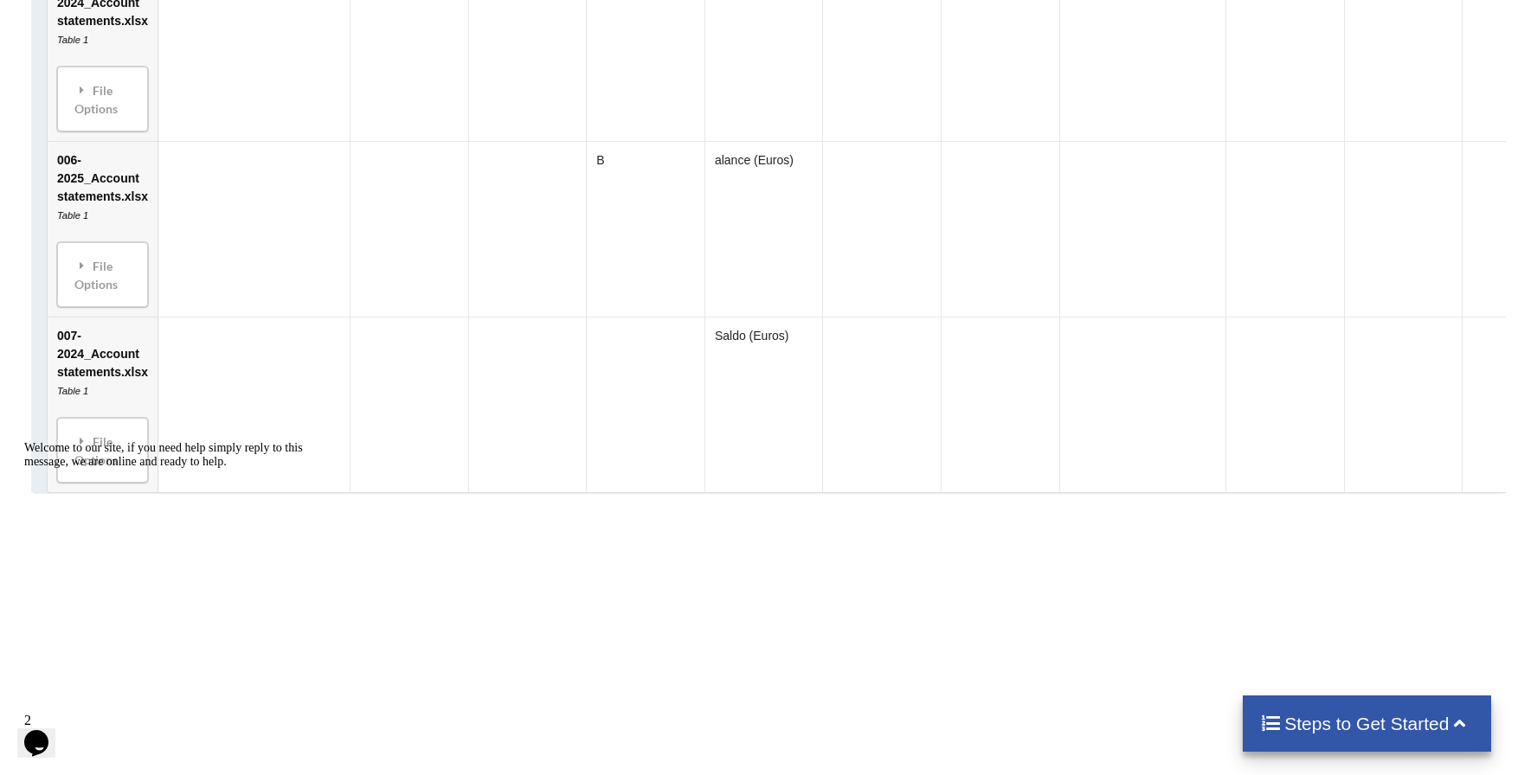
click at [1347, 728] on h4 "Steps to Get Started" at bounding box center [1367, 724] width 214 height 22
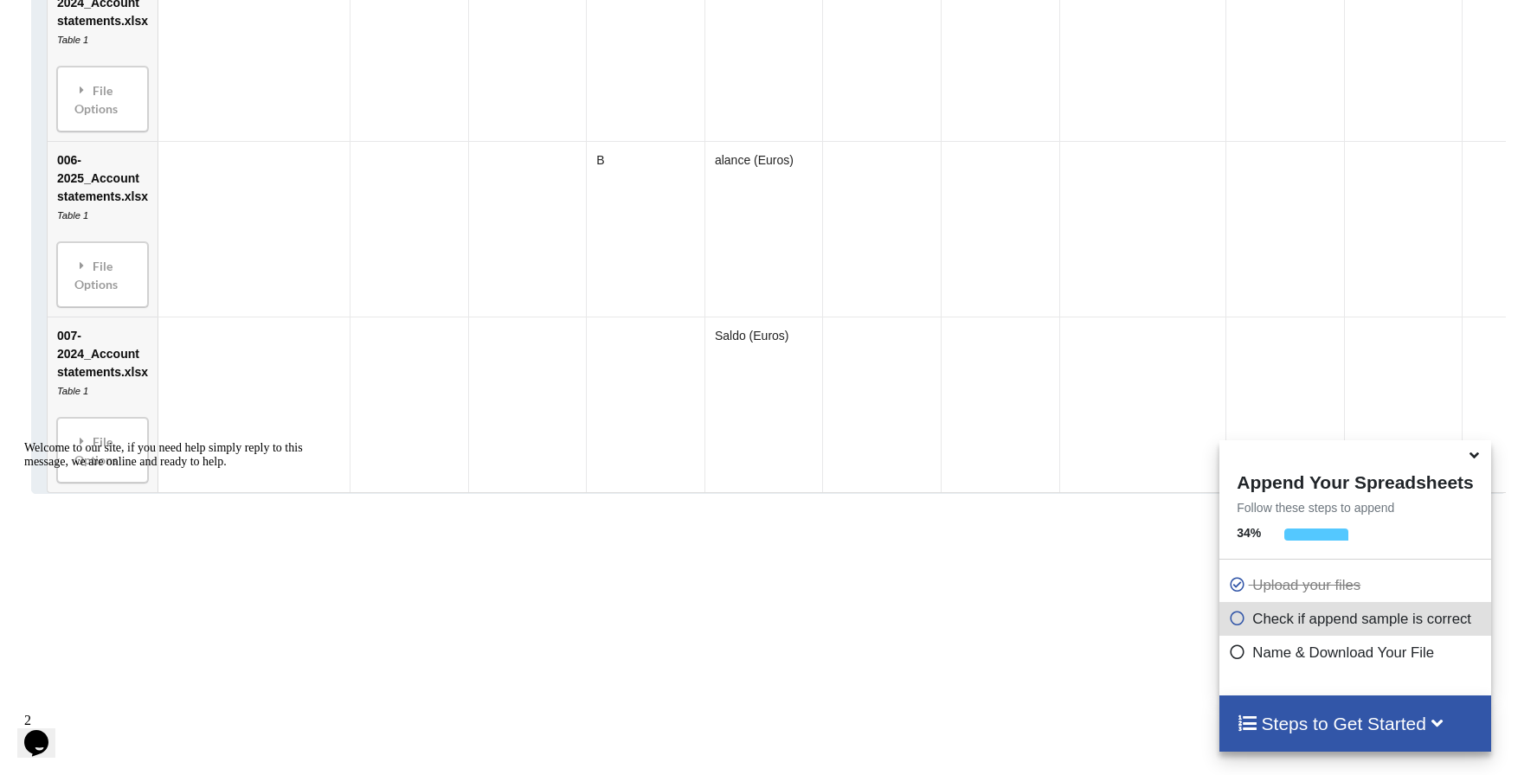
click at [1394, 651] on p "Name & Download Your File" at bounding box center [1357, 653] width 258 height 22
click at [1472, 453] on icon at bounding box center [1475, 453] width 18 height 16
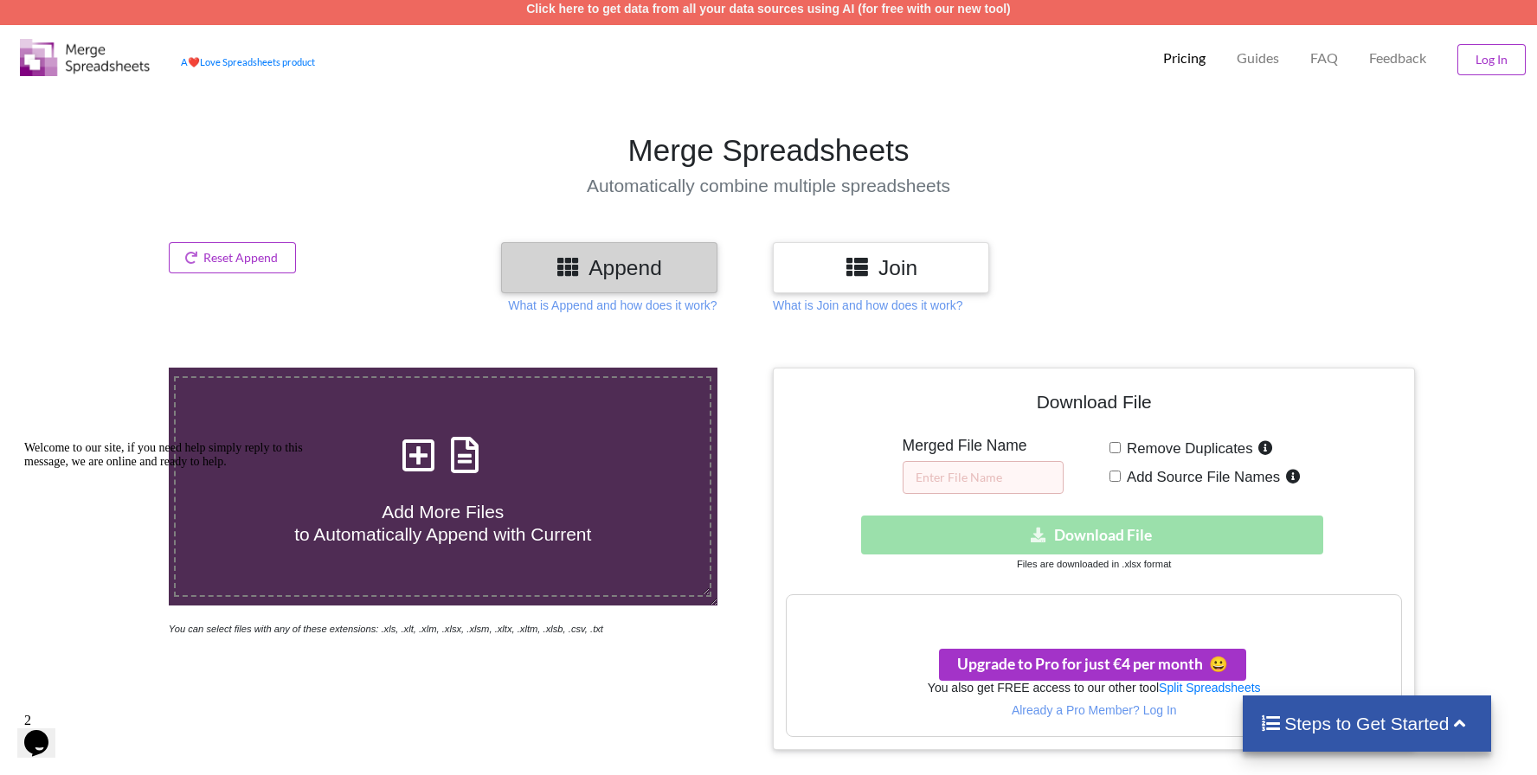
scroll to position [0, 0]
